Goal: Information Seeking & Learning: Check status

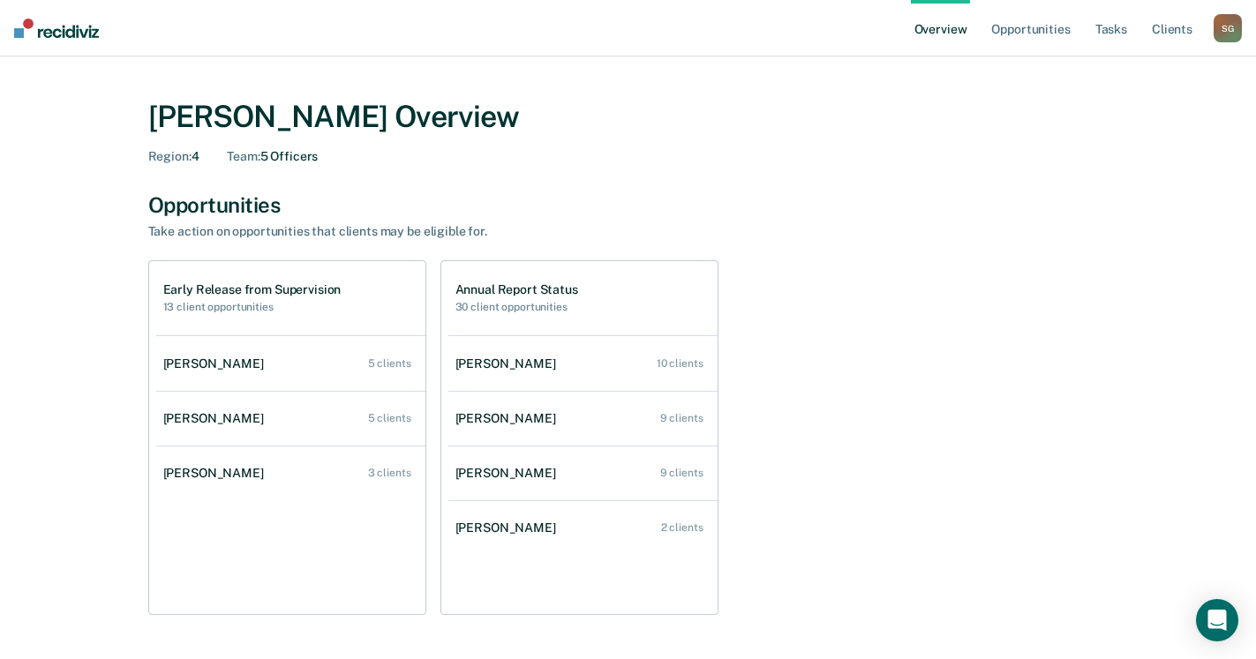
click at [7, 440] on main "[PERSON_NAME] Overview Region : 4 Team : 5 Officers Opportunities Take action o…" at bounding box center [628, 617] width 1256 height 1123
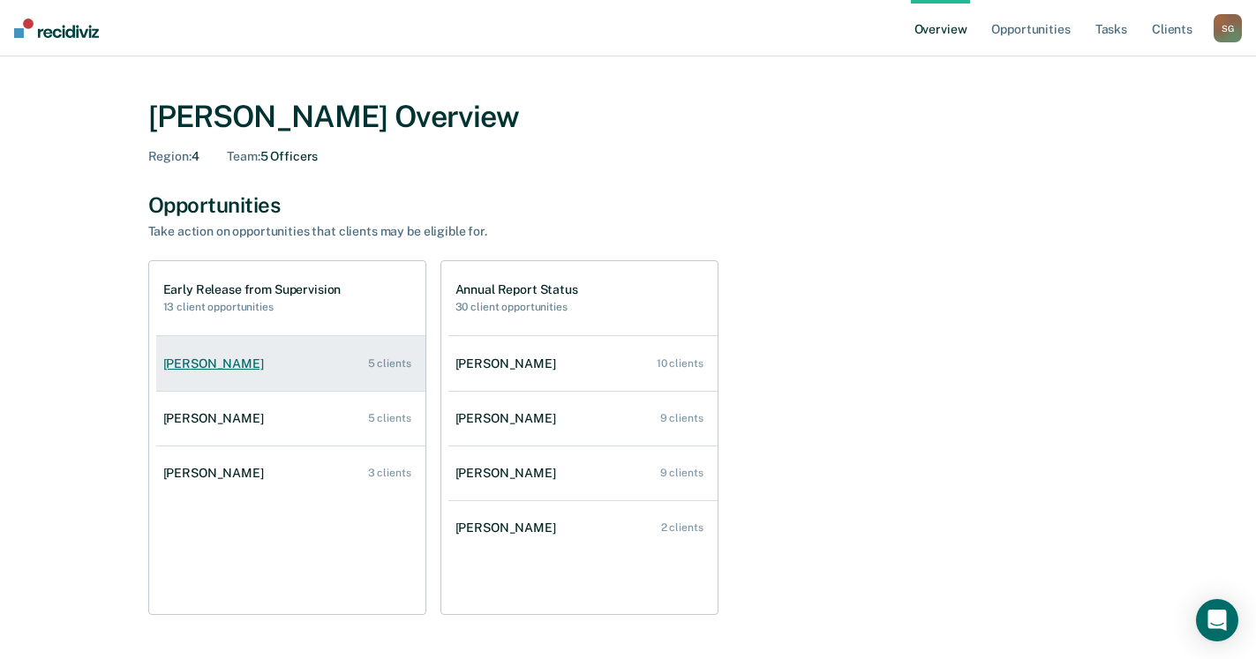
click at [204, 363] on div "[PERSON_NAME]" at bounding box center [217, 364] width 108 height 15
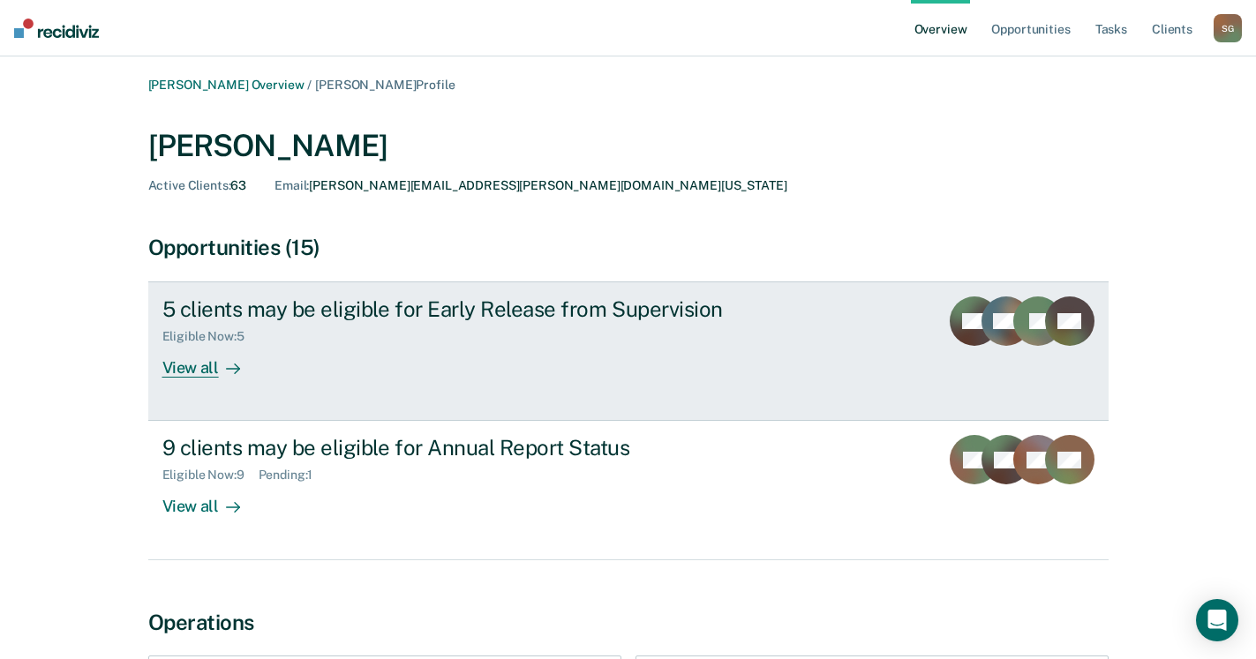
click at [187, 375] on div "View all" at bounding box center [211, 361] width 99 height 34
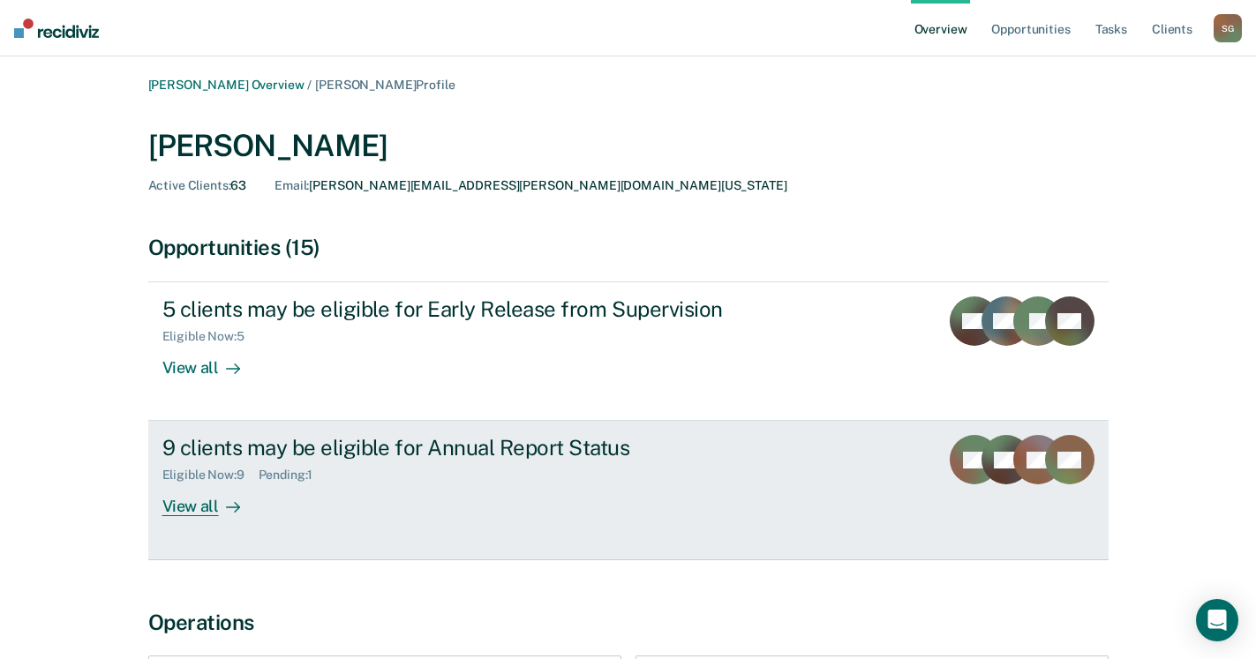
click at [194, 510] on div "View all" at bounding box center [211, 500] width 99 height 34
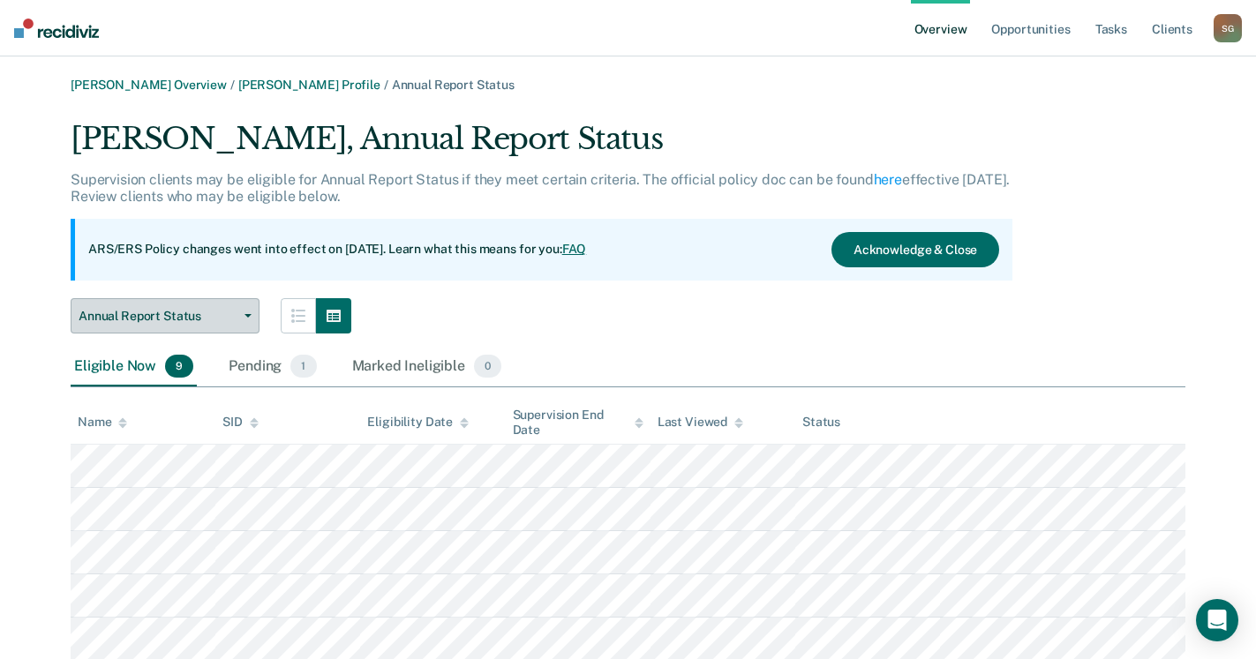
click at [243, 323] on button "Annual Report Status" at bounding box center [165, 315] width 189 height 35
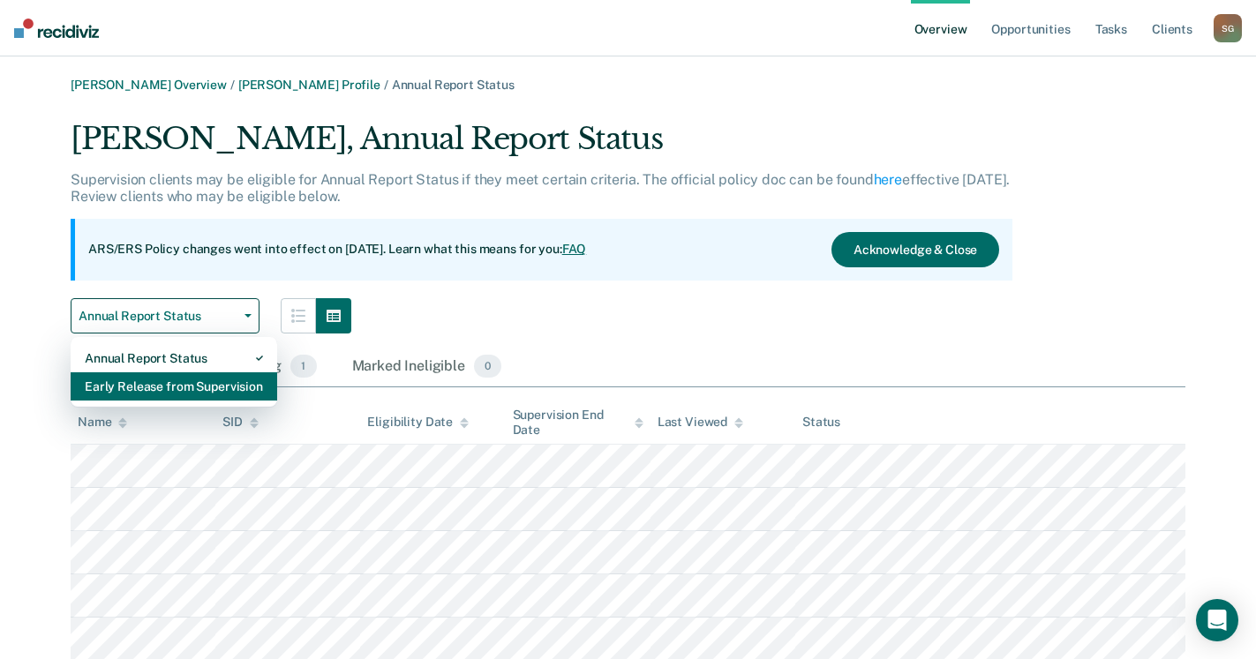
click at [225, 384] on div "Early Release from Supervision" at bounding box center [174, 386] width 178 height 28
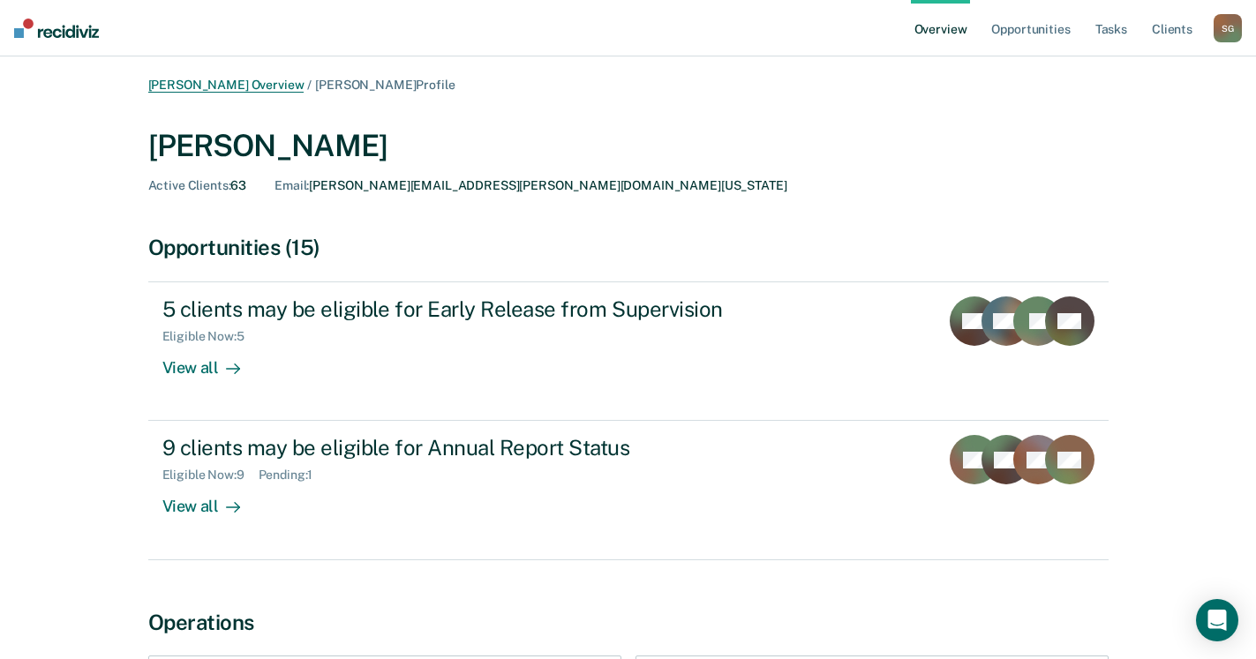
click at [244, 79] on link "[PERSON_NAME] Overview" at bounding box center [226, 85] width 156 height 15
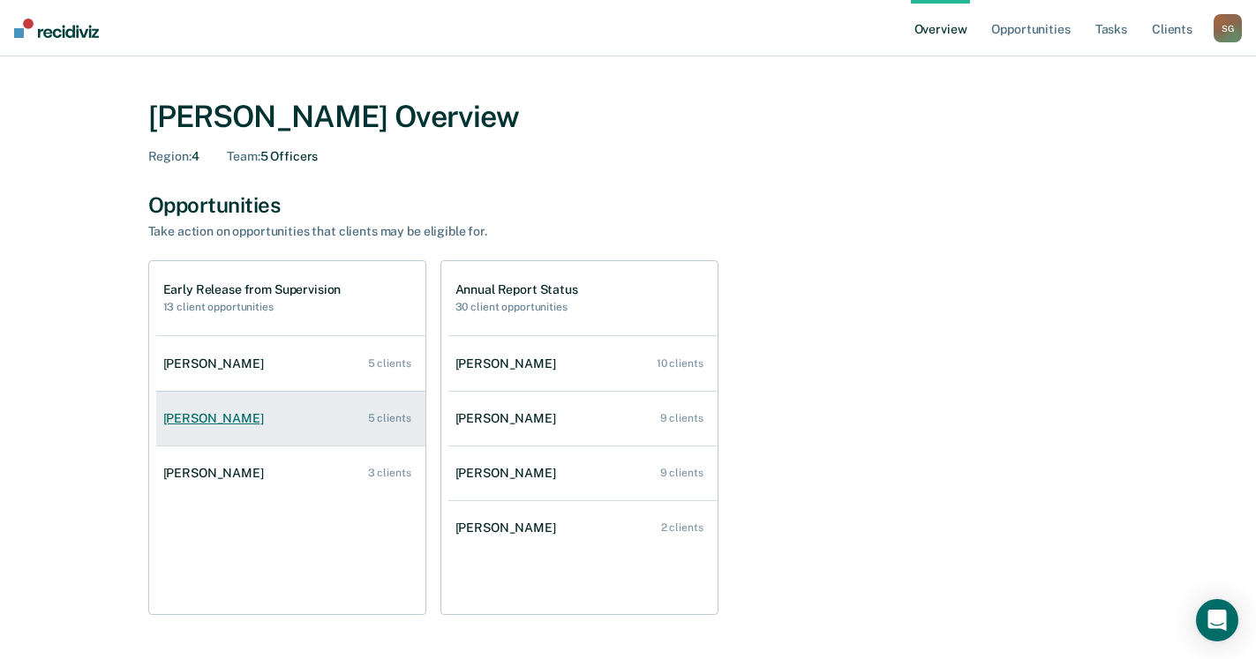
click at [214, 419] on div "[PERSON_NAME]" at bounding box center [217, 418] width 108 height 15
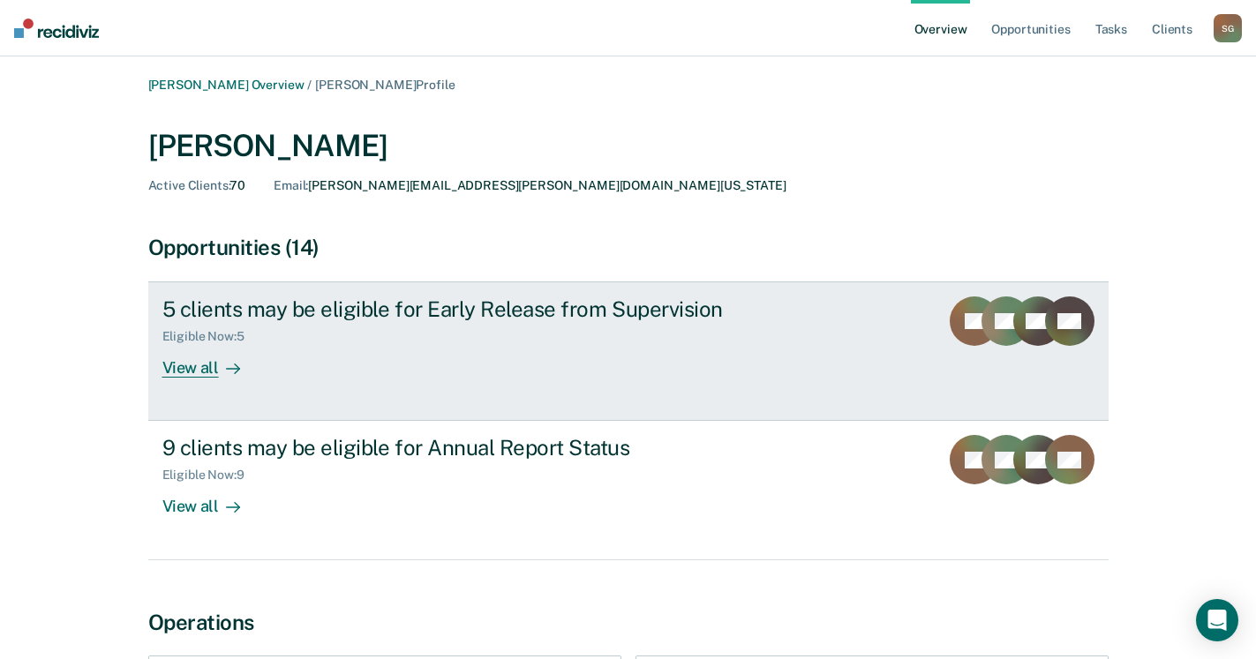
click at [182, 371] on div "View all" at bounding box center [211, 361] width 99 height 34
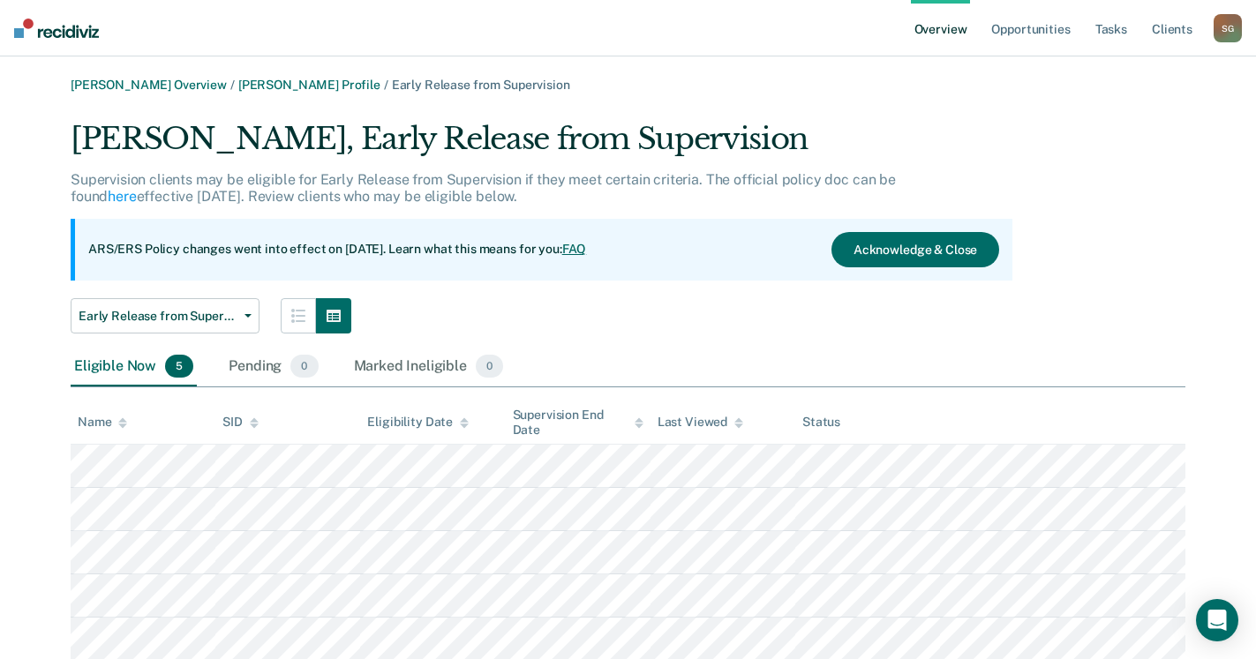
scroll to position [58, 0]
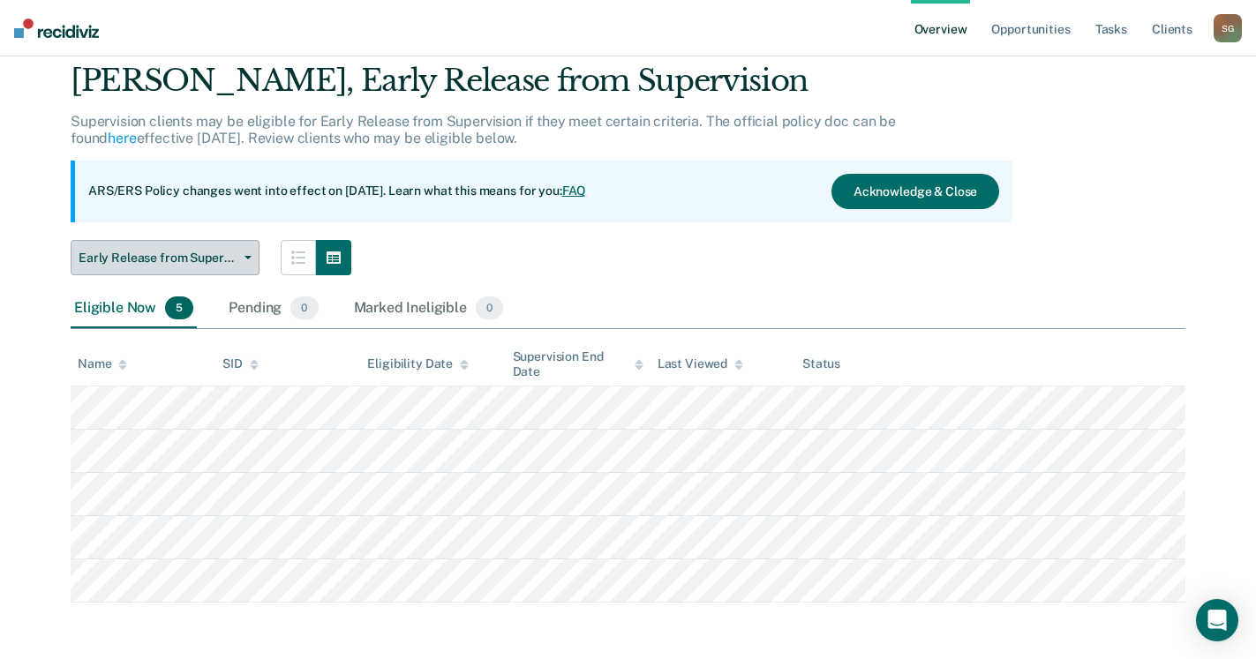
click at [241, 252] on button "Early Release from Supervision" at bounding box center [165, 257] width 189 height 35
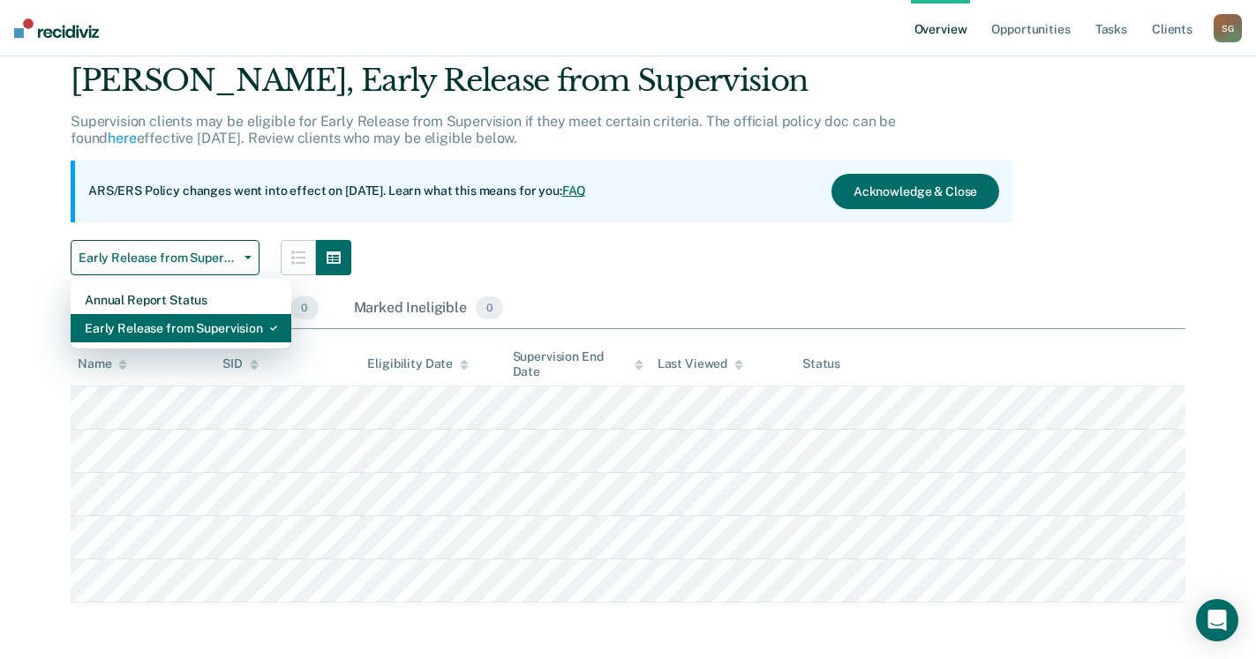
click at [228, 333] on div "Early Release from Supervision" at bounding box center [181, 328] width 192 height 28
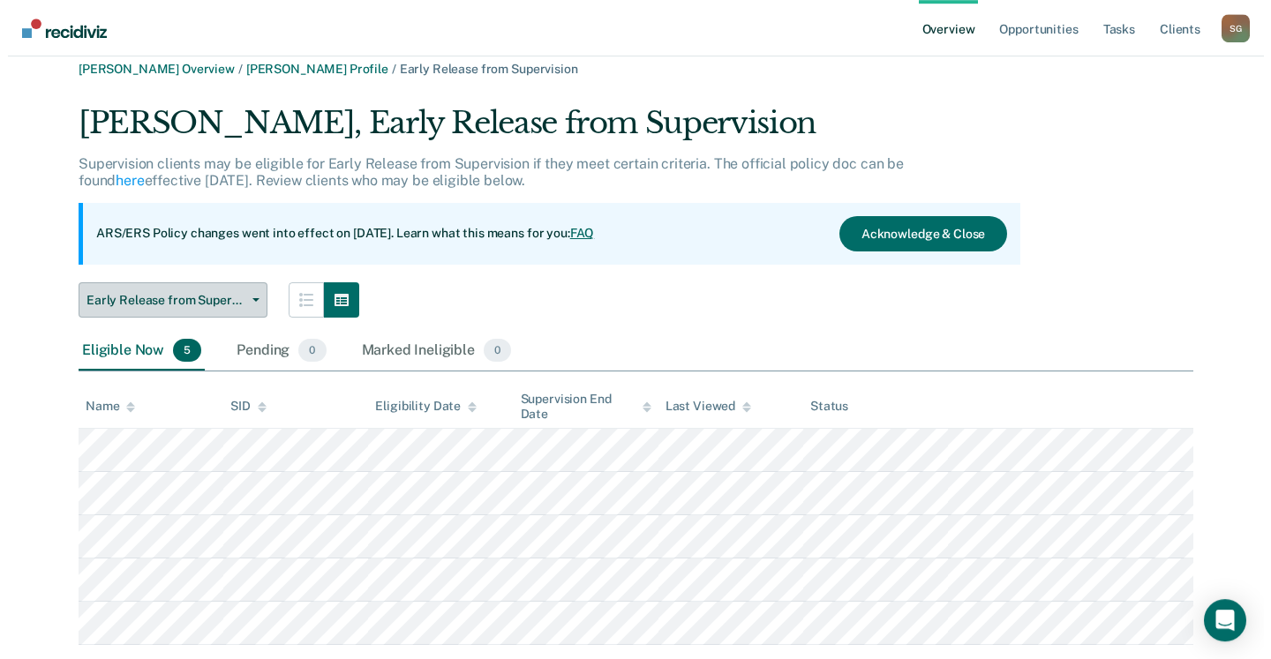
scroll to position [0, 0]
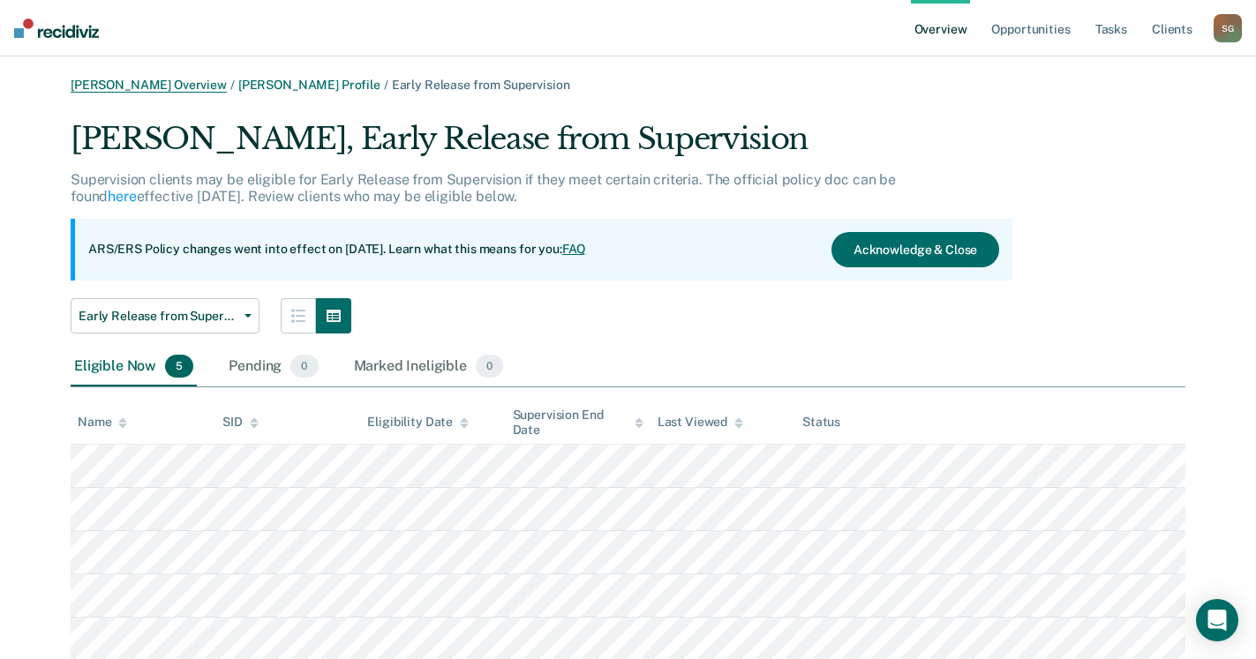
click at [150, 84] on link "[PERSON_NAME] Overview" at bounding box center [149, 85] width 156 height 15
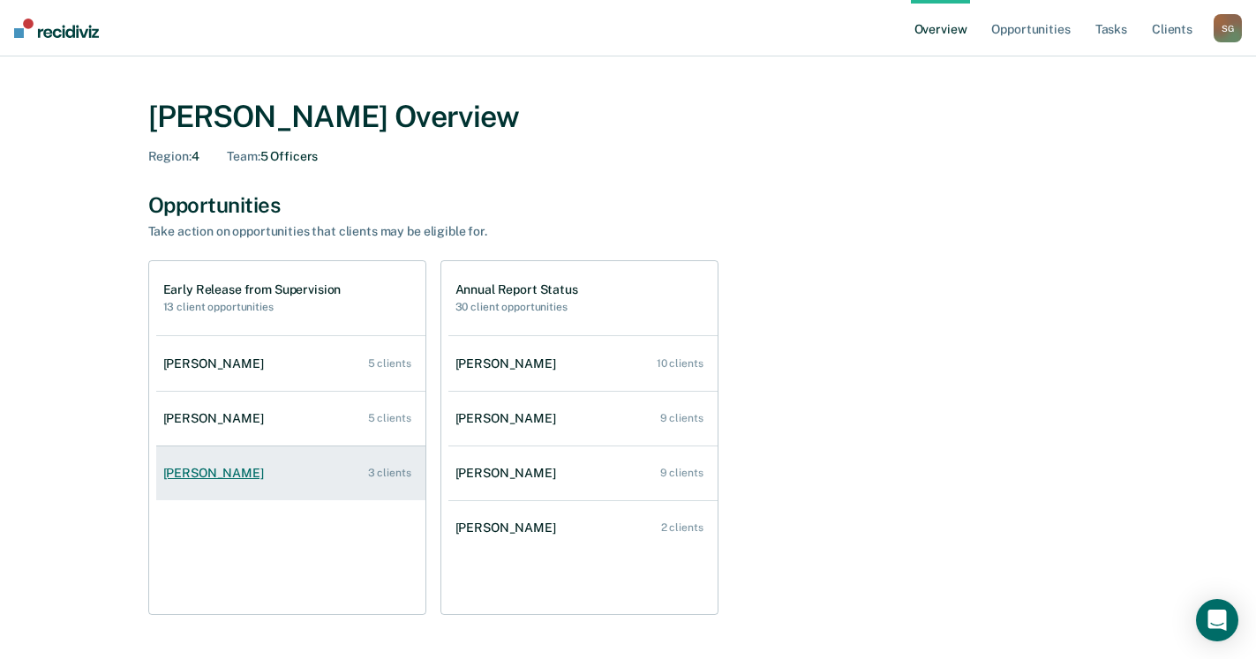
click at [206, 472] on div "[PERSON_NAME]" at bounding box center [217, 473] width 108 height 15
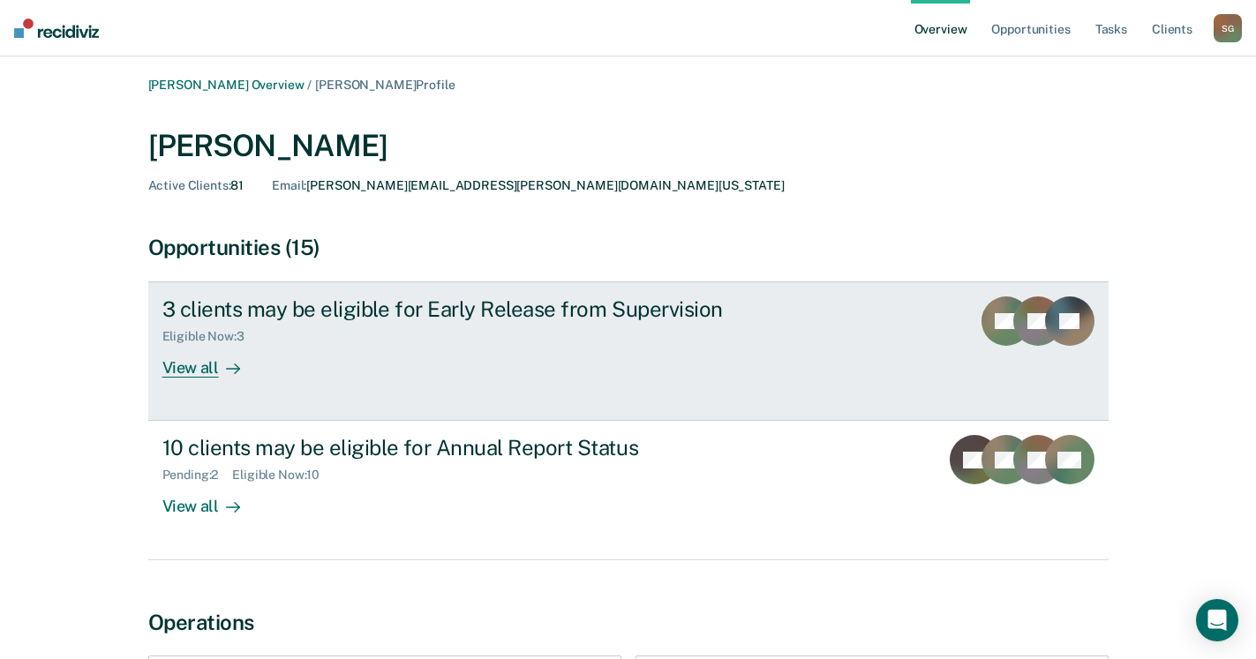
click at [199, 374] on div "View all" at bounding box center [211, 361] width 99 height 34
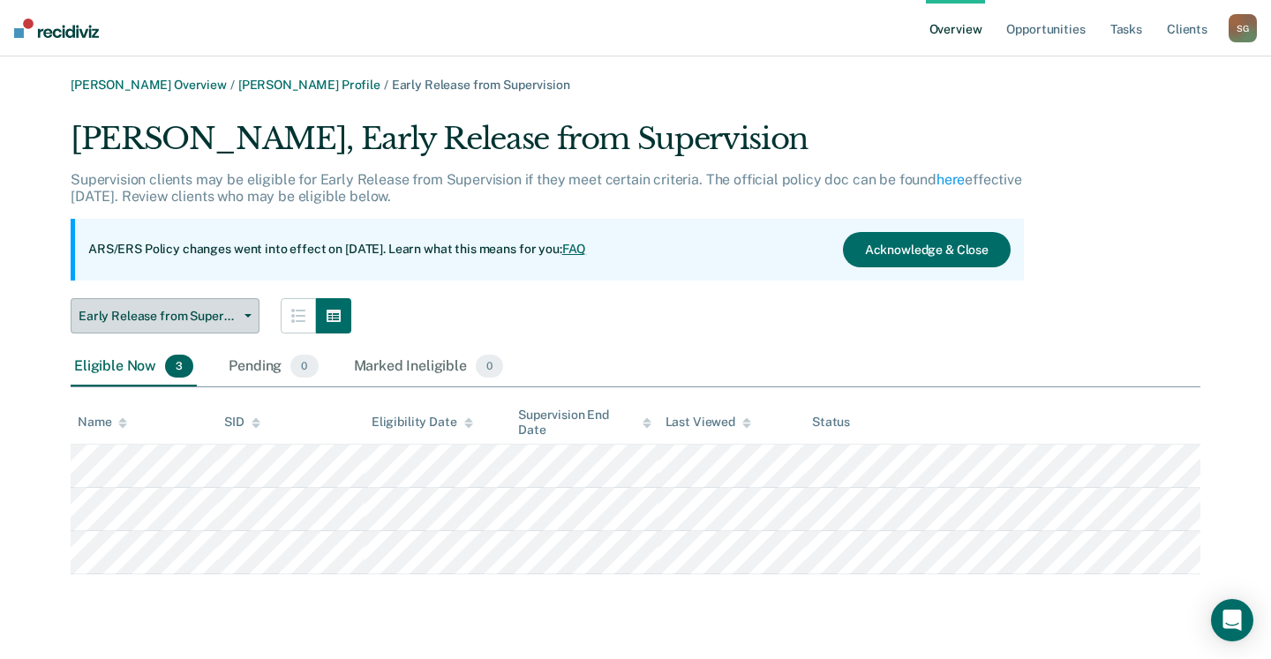
click at [221, 312] on span "Early Release from Supervision" at bounding box center [158, 316] width 159 height 15
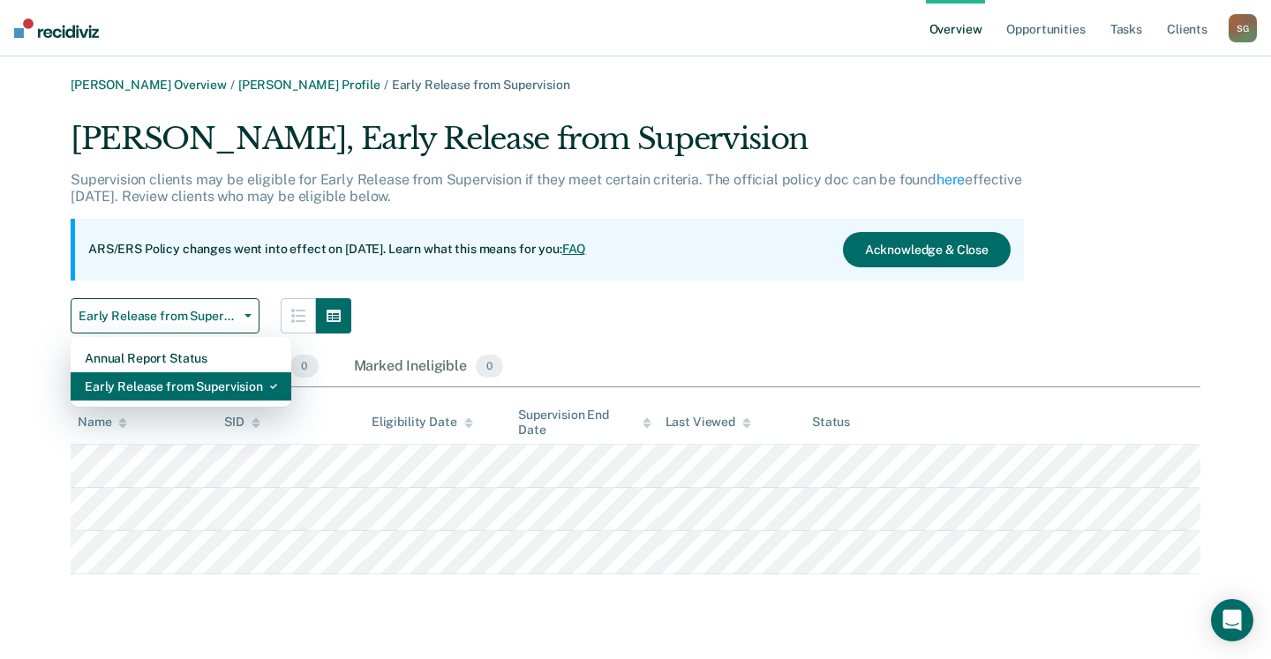
click at [229, 396] on div "Early Release from Supervision" at bounding box center [181, 386] width 192 height 28
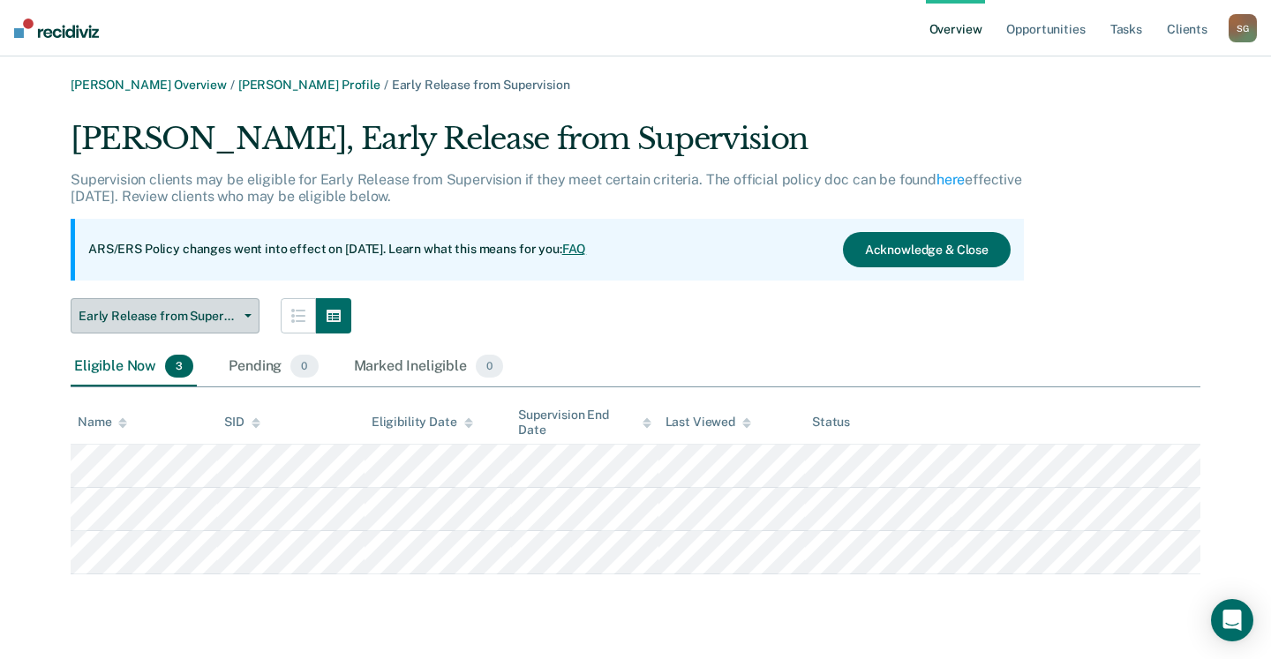
click at [226, 324] on button "Early Release from Supervision" at bounding box center [165, 315] width 189 height 35
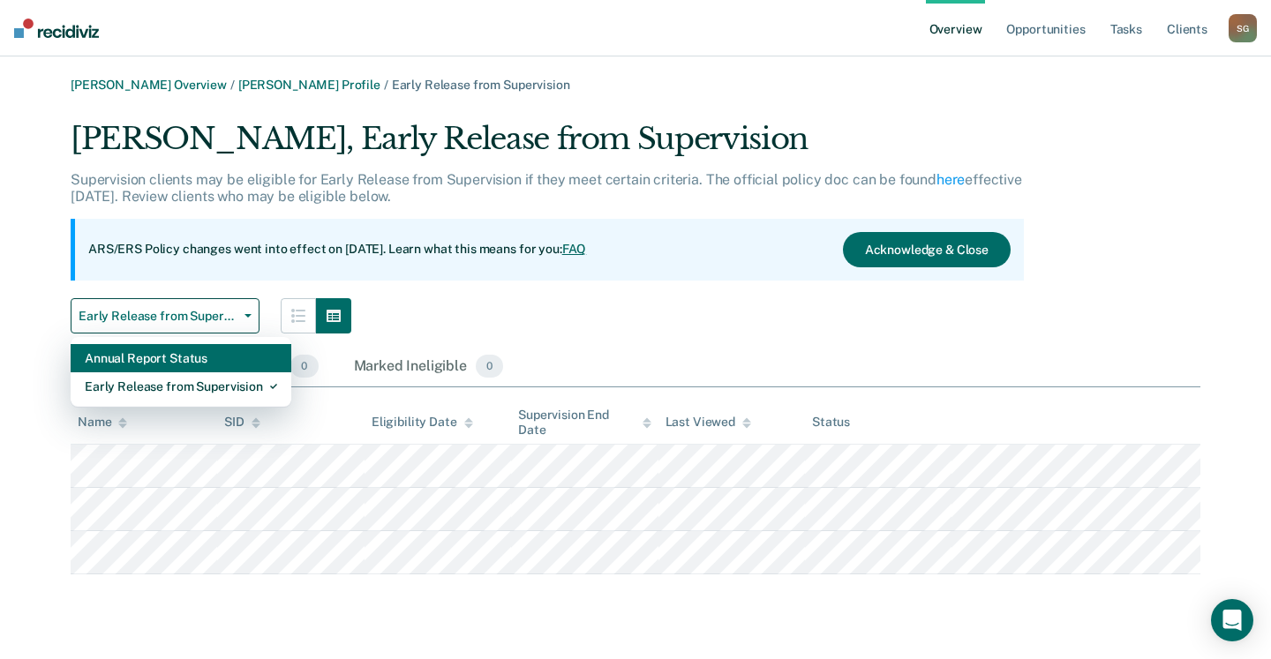
click at [221, 357] on div "Annual Report Status" at bounding box center [181, 358] width 192 height 28
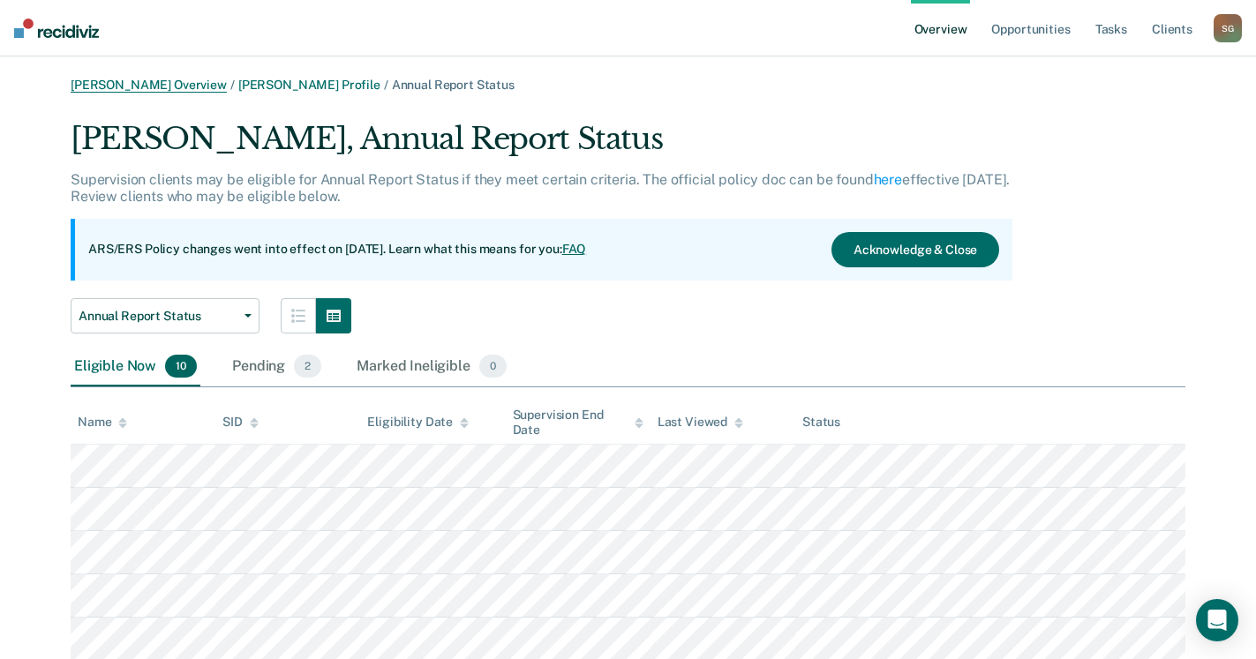
click at [160, 84] on link "[PERSON_NAME] Overview" at bounding box center [149, 85] width 156 height 15
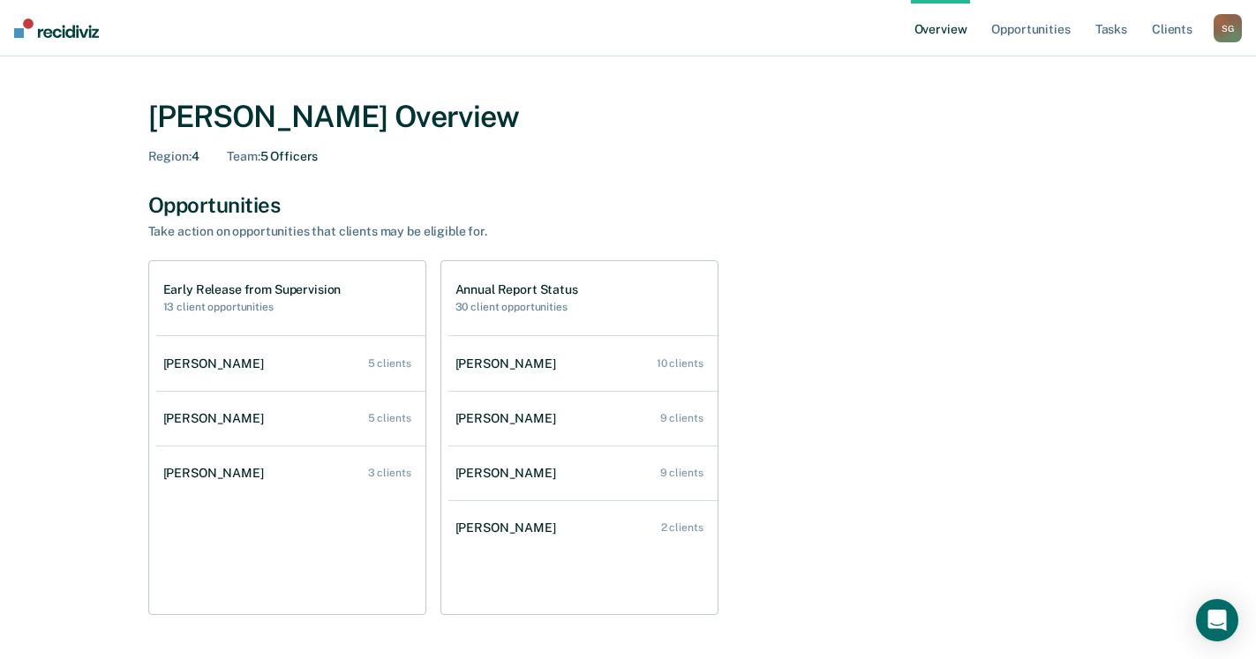
click at [1226, 410] on div "[PERSON_NAME] Overview Region : 4 Team : 5 Officers Opportunities Take action o…" at bounding box center [627, 601] width 1213 height 1046
click at [997, 332] on div "Early Release from Supervision 13 client opportunities [PERSON_NAME] 5 clients …" at bounding box center [628, 437] width 960 height 355
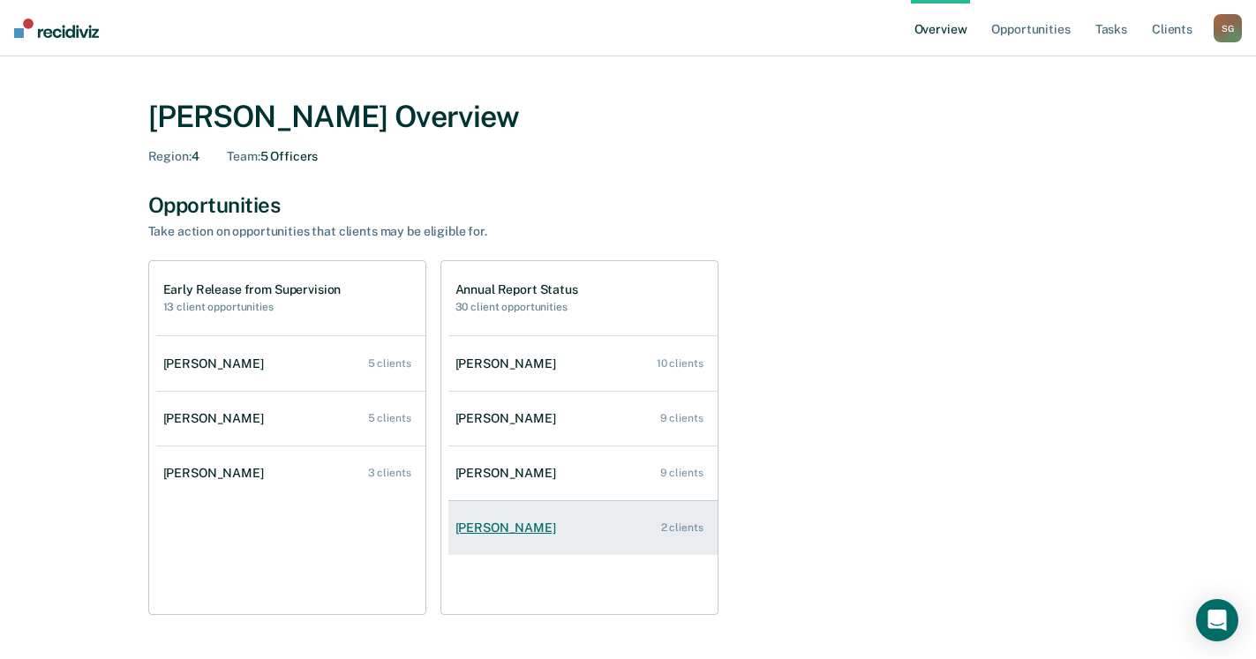
click at [511, 530] on div "[PERSON_NAME]" at bounding box center [509, 528] width 108 height 15
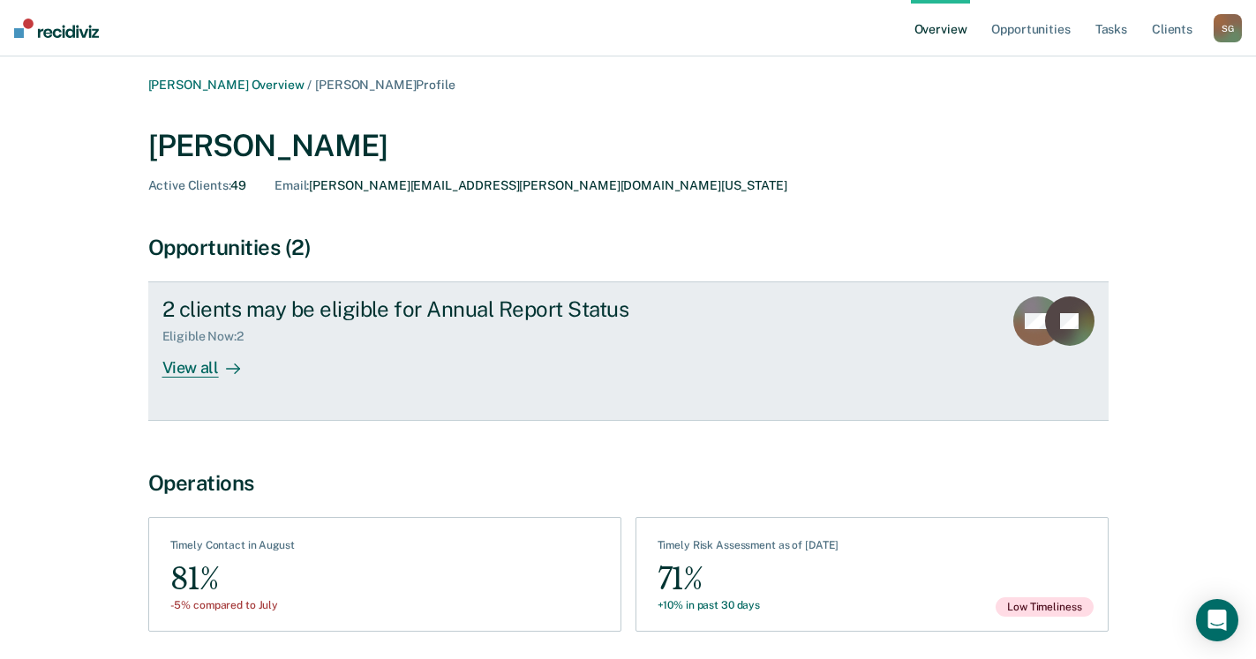
click at [194, 375] on div "View all" at bounding box center [211, 361] width 99 height 34
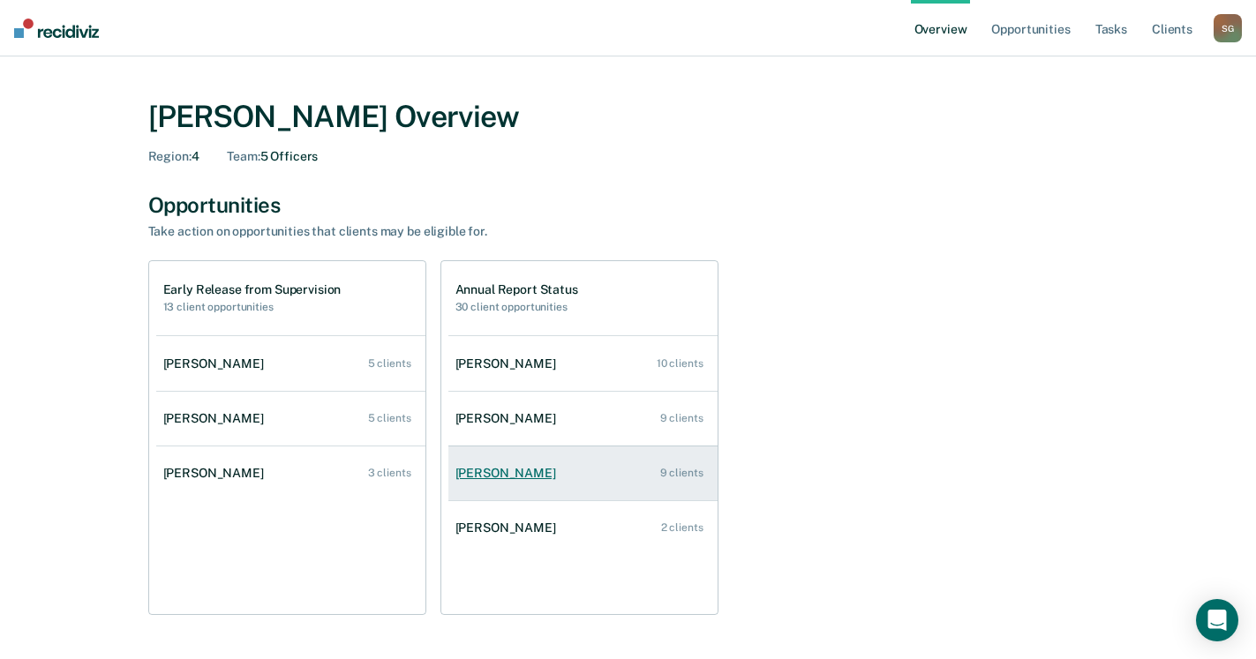
click at [522, 481] on div "[PERSON_NAME]" at bounding box center [509, 473] width 108 height 15
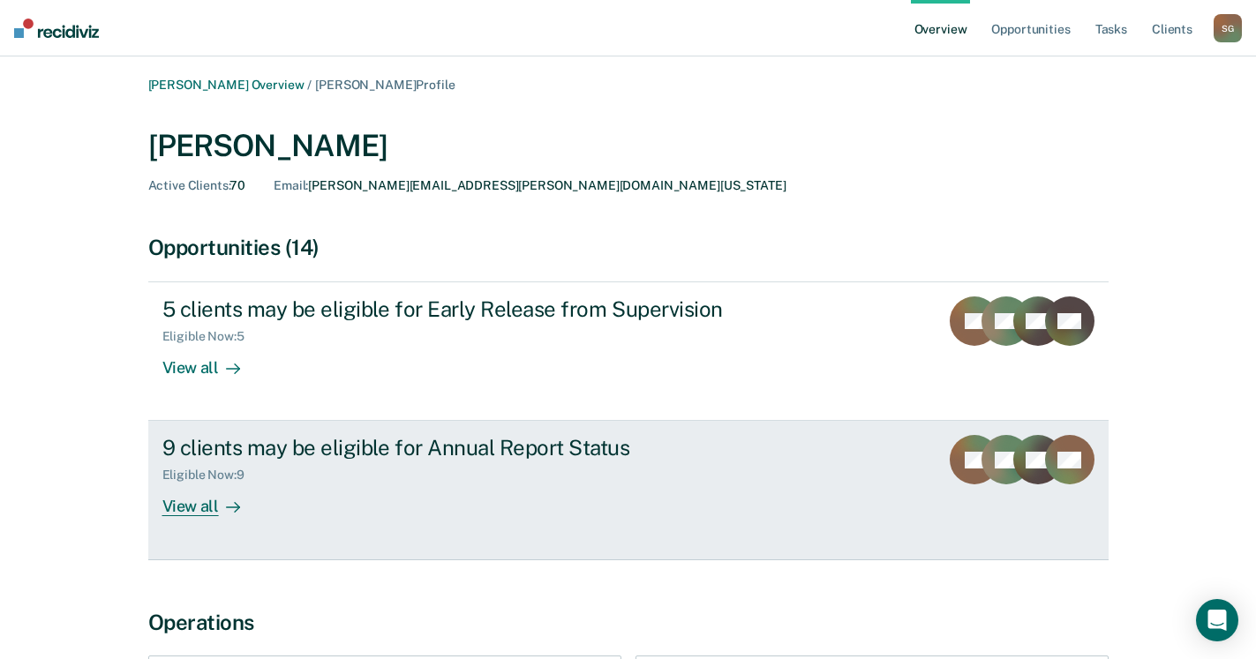
click at [234, 496] on div "View all" at bounding box center [211, 500] width 99 height 34
